Goal: Task Accomplishment & Management: Complete application form

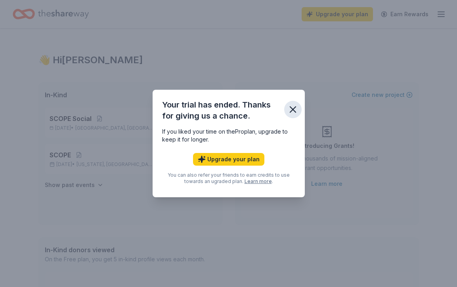
click at [290, 112] on icon "button" at bounding box center [293, 110] width 6 height 6
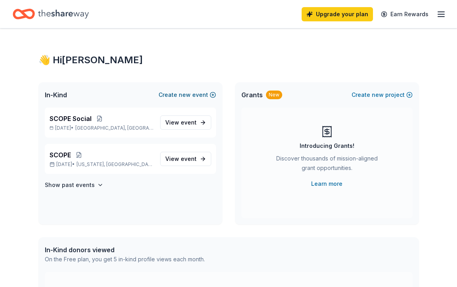
click at [178, 95] on button "Create new event" at bounding box center [186, 95] width 57 height 10
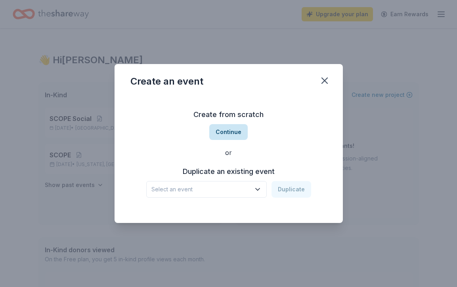
drag, startPoint x: 220, startPoint y: 142, endPoint x: 221, endPoint y: 138, distance: 4.0
click at [221, 138] on div "Create from scratch Continue or Duplicate an existing event Select an event Dup…" at bounding box center [228, 153] width 196 height 115
click at [221, 137] on button "Continue" at bounding box center [228, 132] width 38 height 16
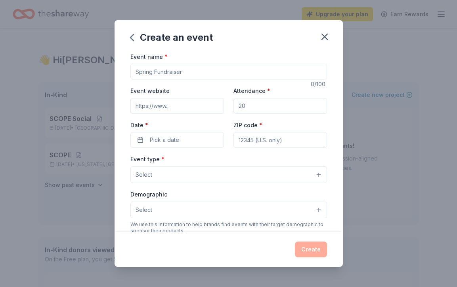
click at [168, 78] on input "Event name *" at bounding box center [228, 72] width 196 height 16
type input "P"
type input "SCOPE Pickleball"
click at [245, 108] on input "Attendance *" at bounding box center [279, 106] width 93 height 16
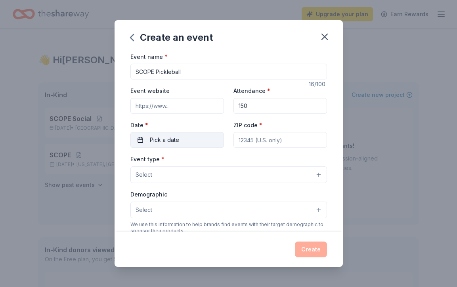
type input "150"
click at [207, 141] on button "Pick a date" at bounding box center [176, 140] width 93 height 16
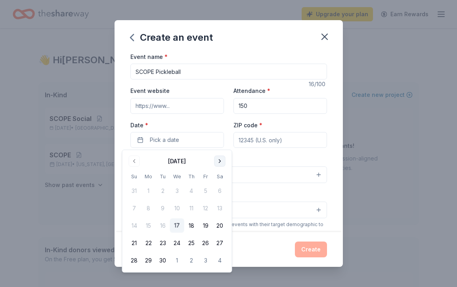
click at [218, 156] on button "Go to next month" at bounding box center [219, 161] width 11 height 11
click at [218, 162] on button "Go to next month" at bounding box center [219, 161] width 11 height 11
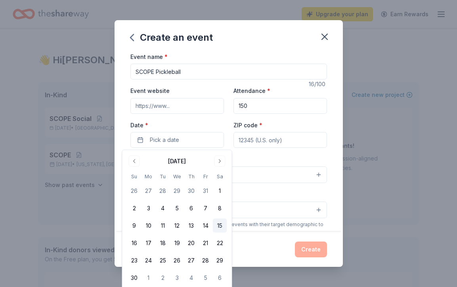
click at [220, 227] on button "15" at bounding box center [220, 226] width 14 height 14
click at [257, 147] on input "ZIP code *" at bounding box center [279, 140] width 93 height 16
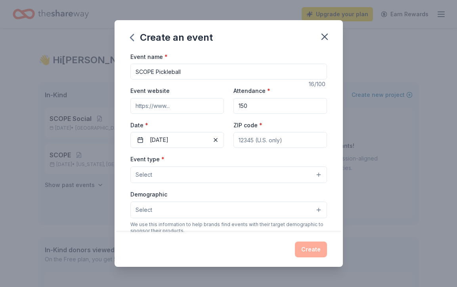
type input "0"
type input "33432"
click at [247, 185] on div "Event type * Select Demographic Select We use this information to help brands f…" at bounding box center [228, 237] width 196 height 167
click at [239, 175] on button "Select" at bounding box center [228, 175] width 196 height 17
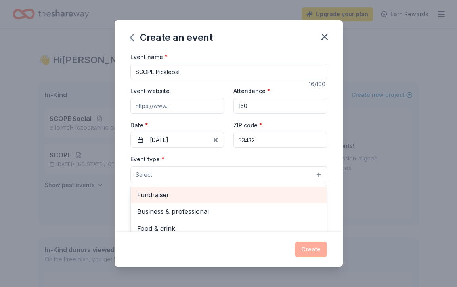
click at [230, 192] on span "Fundraiser" at bounding box center [228, 195] width 183 height 10
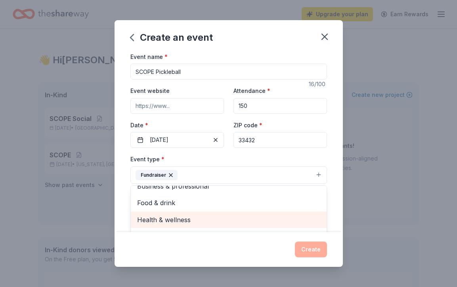
click at [220, 224] on span "Health & wellness" at bounding box center [228, 220] width 183 height 10
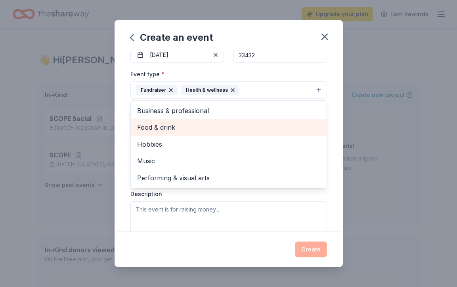
scroll to position [87, 0]
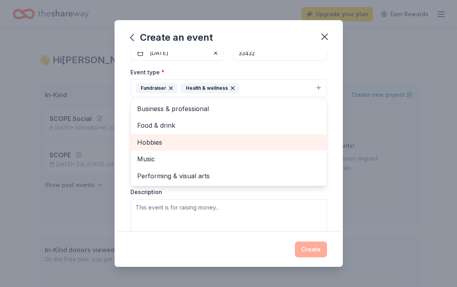
click at [189, 144] on span "Hobbies" at bounding box center [228, 142] width 183 height 10
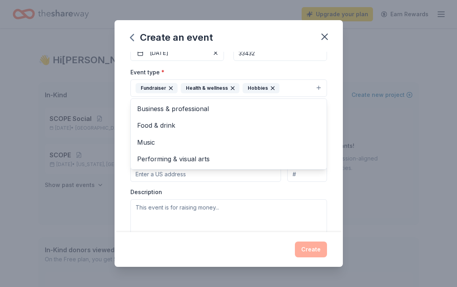
click at [120, 169] on div "Event name * SCOPE Pickleball 16 /100 Event website Attendance * 150 Date * [DA…" at bounding box center [228, 142] width 228 height 181
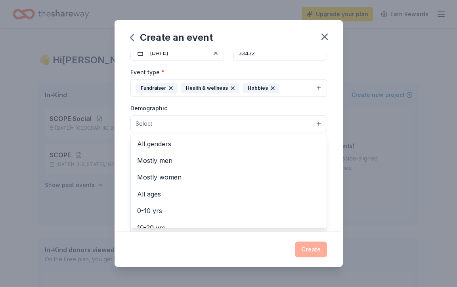
click at [168, 127] on button "Select" at bounding box center [228, 124] width 196 height 17
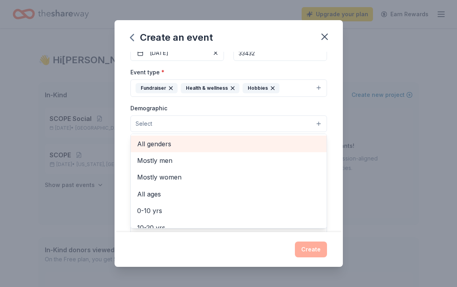
click at [167, 145] on span "All genders" at bounding box center [228, 144] width 183 height 10
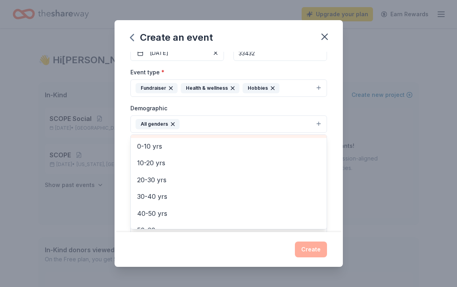
scroll to position [49, 0]
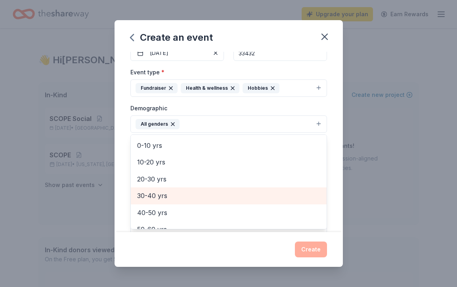
click at [167, 192] on span "30-40 yrs" at bounding box center [228, 196] width 183 height 10
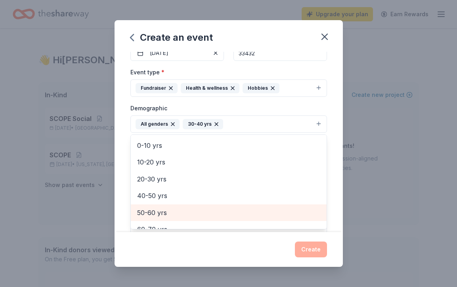
click at [166, 211] on span "50-60 yrs" at bounding box center [228, 213] width 183 height 10
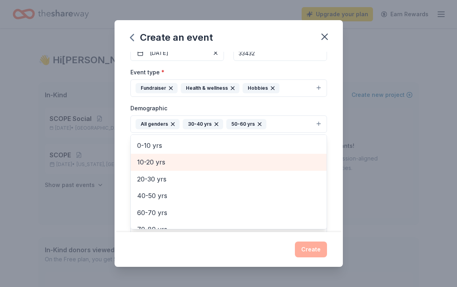
click at [166, 162] on span "10-20 yrs" at bounding box center [228, 162] width 183 height 10
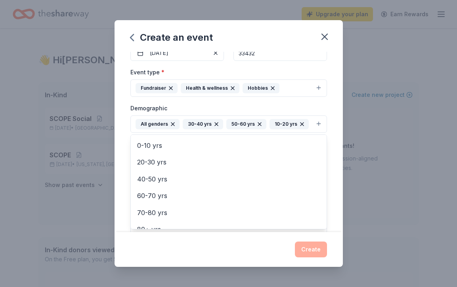
click at [121, 162] on div "Event name * SCOPE Pickleball 16 /100 Event website Attendance * 150 Date * [DA…" at bounding box center [228, 142] width 228 height 181
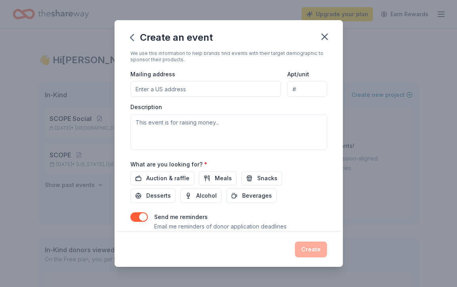
scroll to position [199, 0]
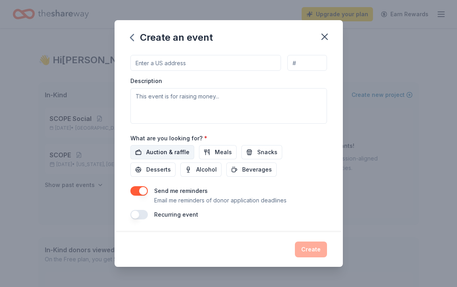
click at [178, 152] on span "Auction & raffle" at bounding box center [167, 153] width 43 height 10
click at [211, 154] on button "Meals" at bounding box center [218, 152] width 38 height 14
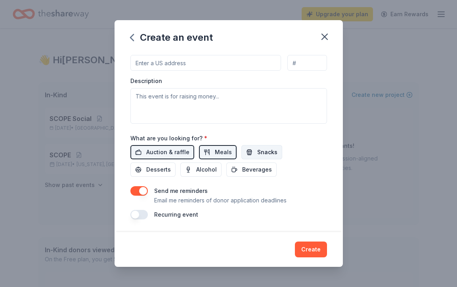
click at [253, 155] on button "Snacks" at bounding box center [261, 152] width 41 height 14
click at [304, 248] on button "Create" at bounding box center [311, 250] width 32 height 16
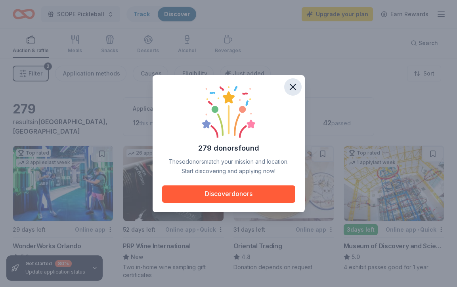
click at [292, 89] on icon "button" at bounding box center [292, 87] width 11 height 11
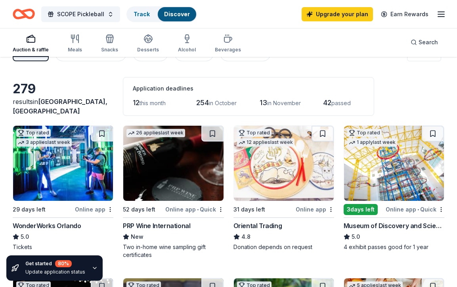
scroll to position [19, 0]
